Goal: Download file/media

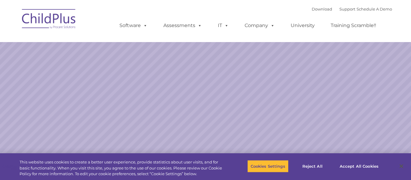
select select "MEDIUM"
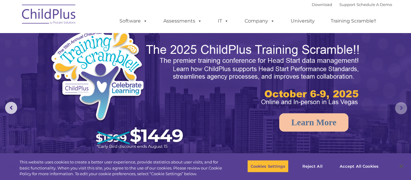
click at [403, 109] on rs-arrow at bounding box center [401, 108] width 12 height 12
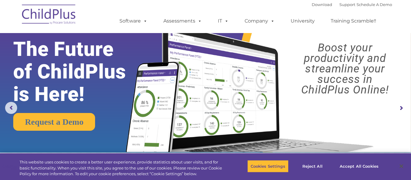
click at [403, 109] on rs-arrow at bounding box center [401, 108] width 12 height 12
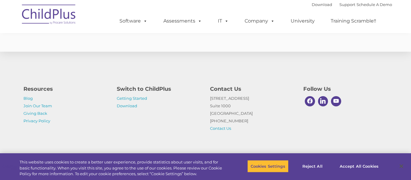
scroll to position [1150, 0]
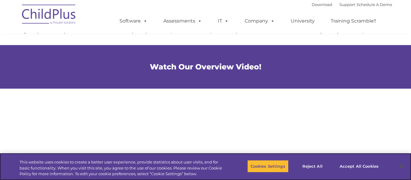
scroll to position [318, 0]
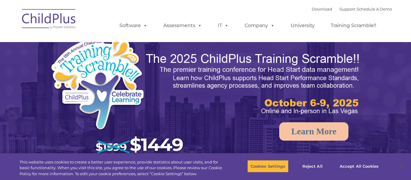
select select "MEDIUM"
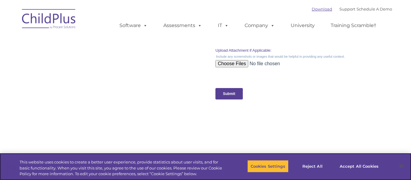
scroll to position [716, 0]
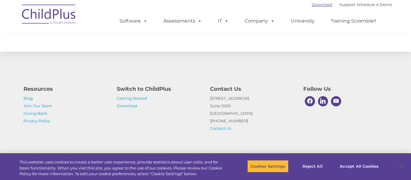
click at [312, 5] on link "Download" at bounding box center [322, 4] width 20 height 5
click at [312, 4] on link "Download" at bounding box center [322, 4] width 20 height 5
click at [313, 7] on div "Download Support | Schedule A Demo " at bounding box center [352, 4] width 80 height 9
click at [312, 5] on link "Download" at bounding box center [322, 4] width 20 height 5
